Goal: Navigation & Orientation: Find specific page/section

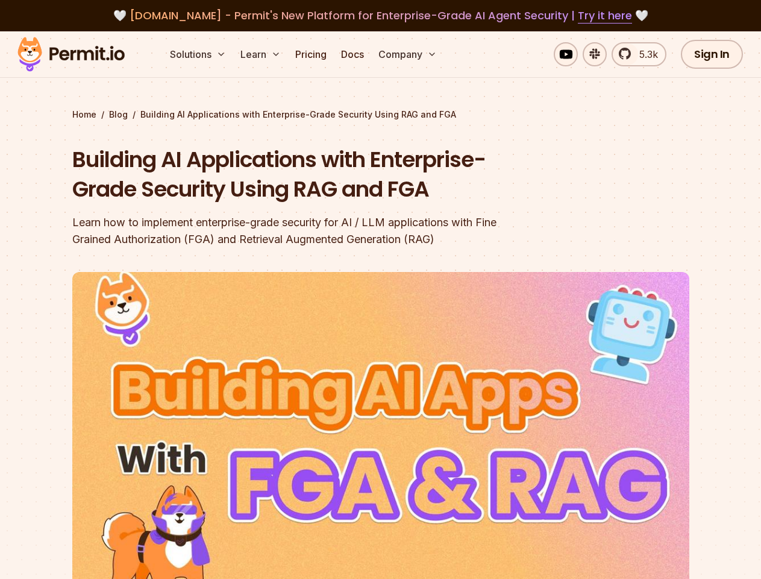
click at [380, 289] on img at bounding box center [380, 445] width 617 height 347
click at [199, 54] on button "Solutions" at bounding box center [198, 54] width 66 height 24
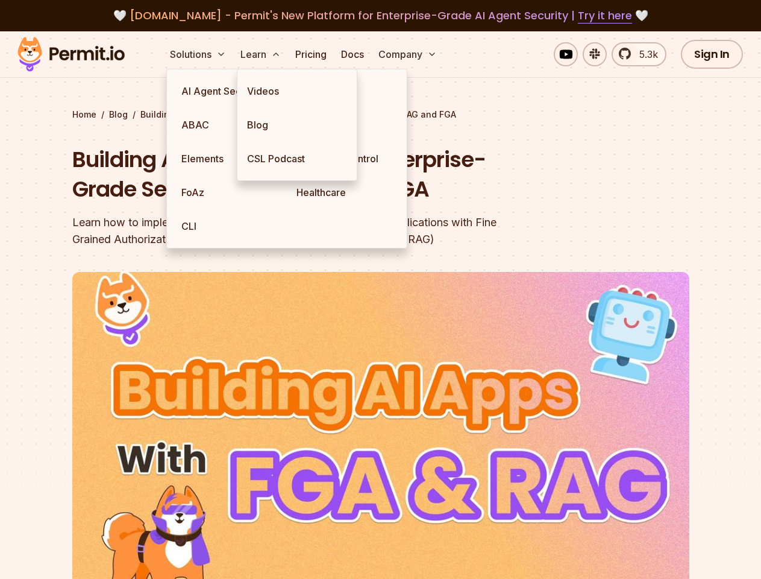
click at [262, 54] on button "Learn" at bounding box center [261, 54] width 50 height 24
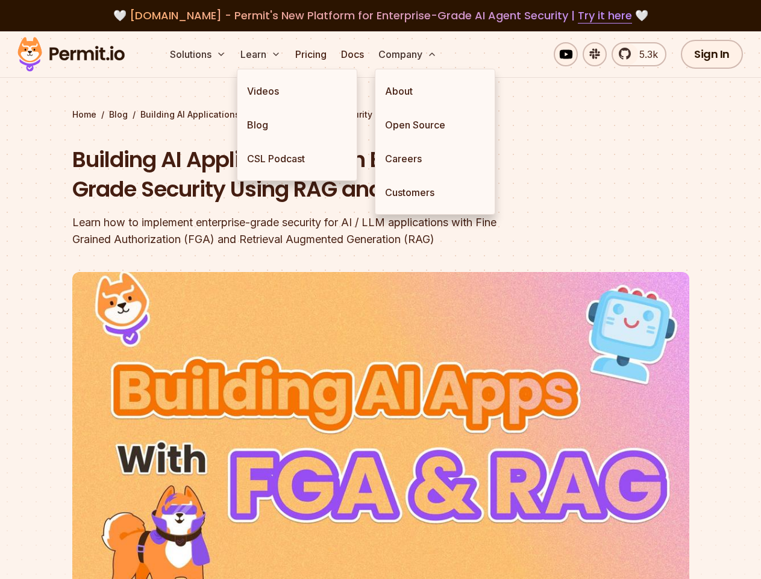
click at [409, 54] on button "Company" at bounding box center [408, 54] width 68 height 24
